Goal: Consume media (video, audio)

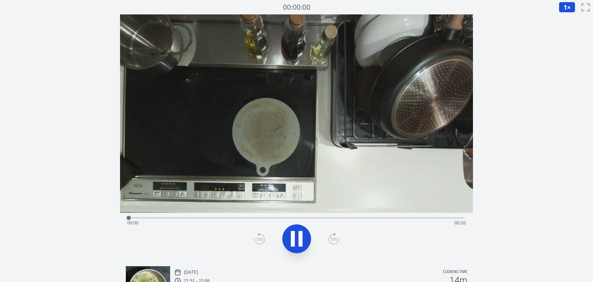
click at [375, 219] on div "Time elapsed: 00:00 Time remaining: 00:26" at bounding box center [296, 223] width 339 height 12
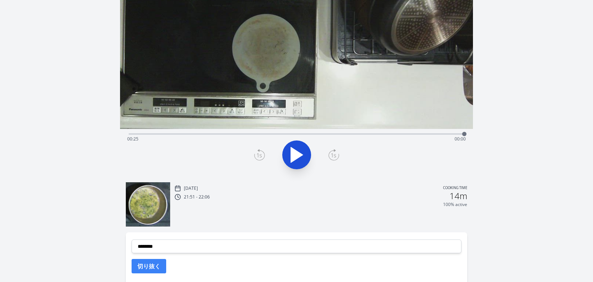
scroll to position [139, 0]
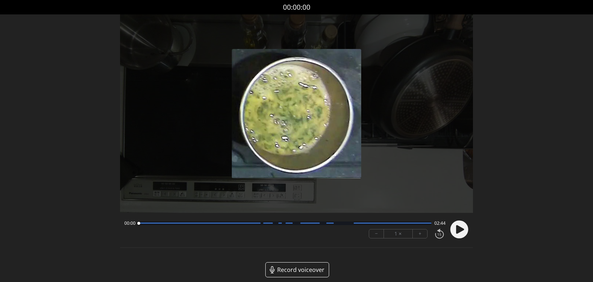
click at [455, 231] on circle at bounding box center [459, 230] width 18 height 18
click at [416, 235] on button "+" at bounding box center [420, 234] width 14 height 9
